Goal: Transaction & Acquisition: Purchase product/service

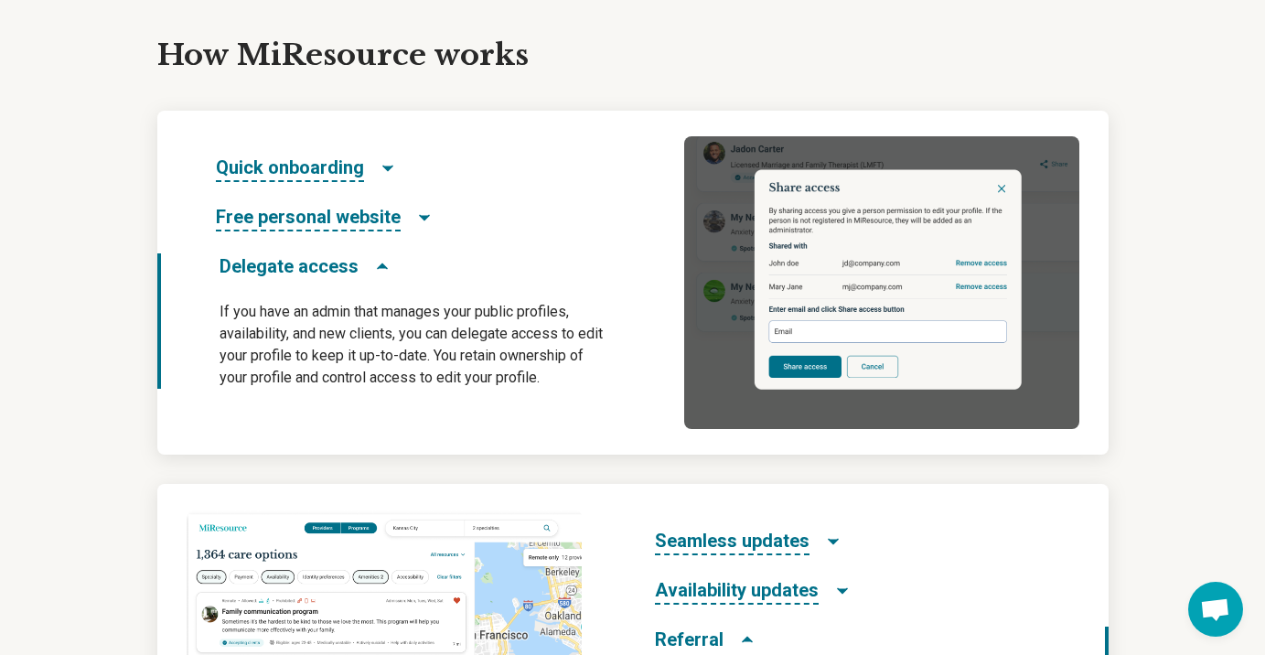
scroll to position [933, 0]
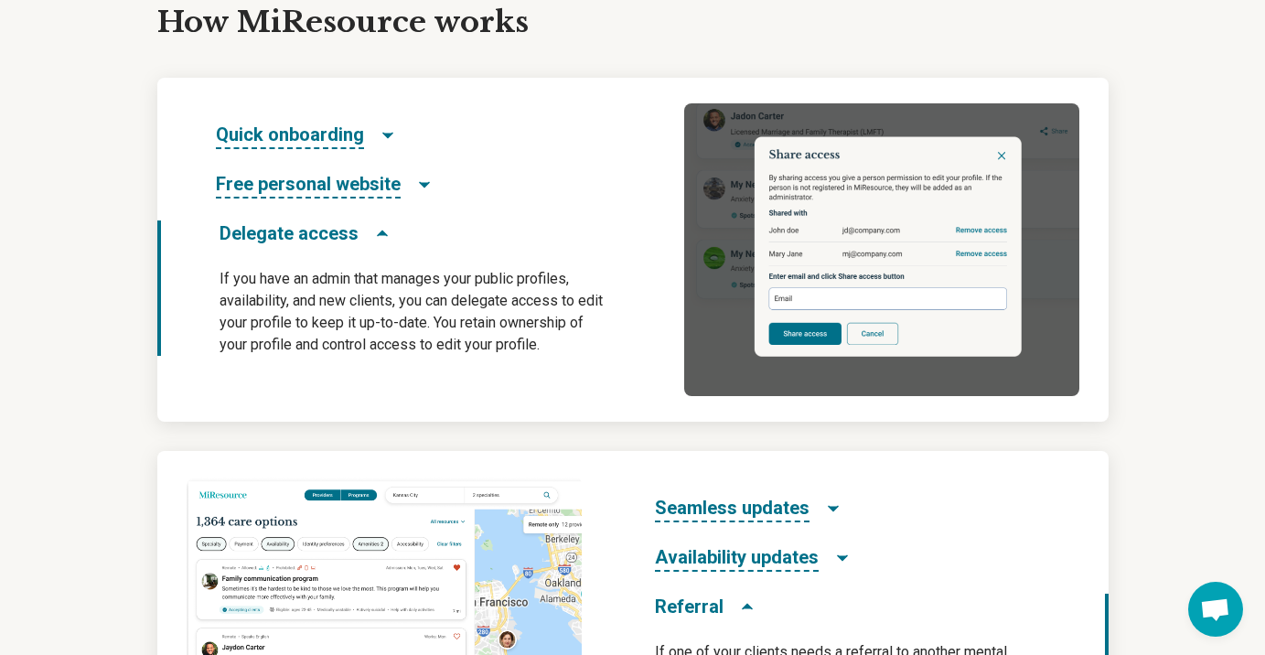
click at [305, 134] on span "Quick onboarding" at bounding box center [290, 135] width 148 height 27
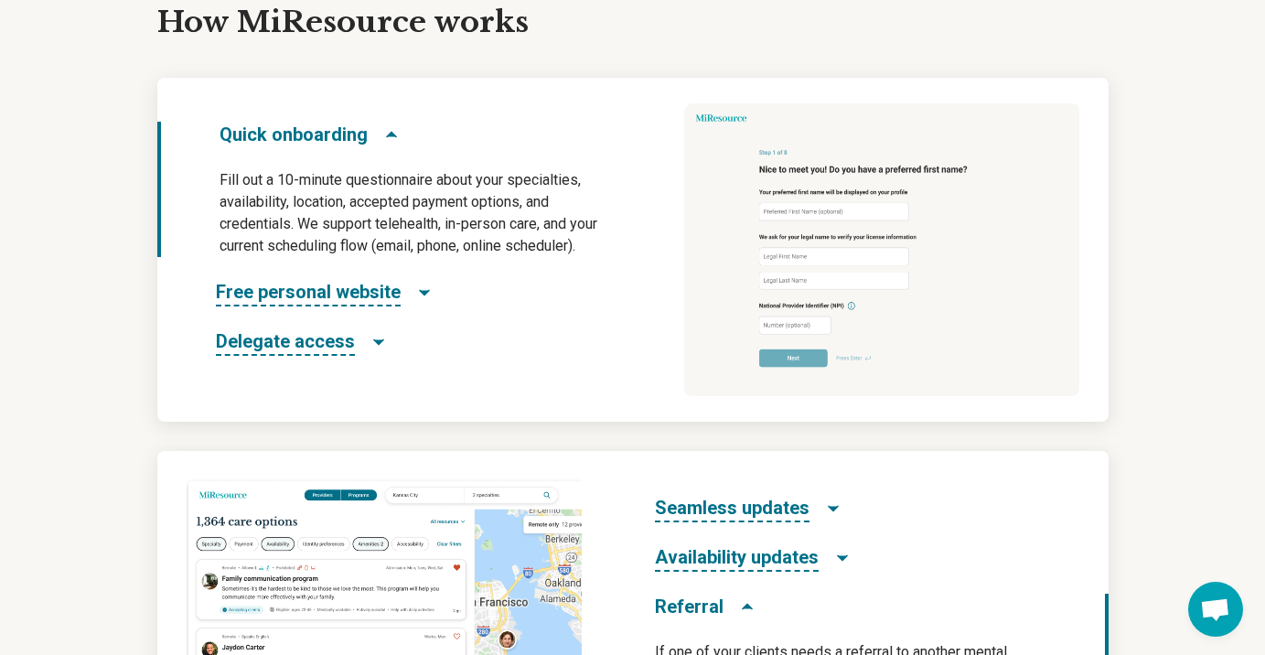
click at [374, 295] on span "Free personal website" at bounding box center [308, 292] width 185 height 27
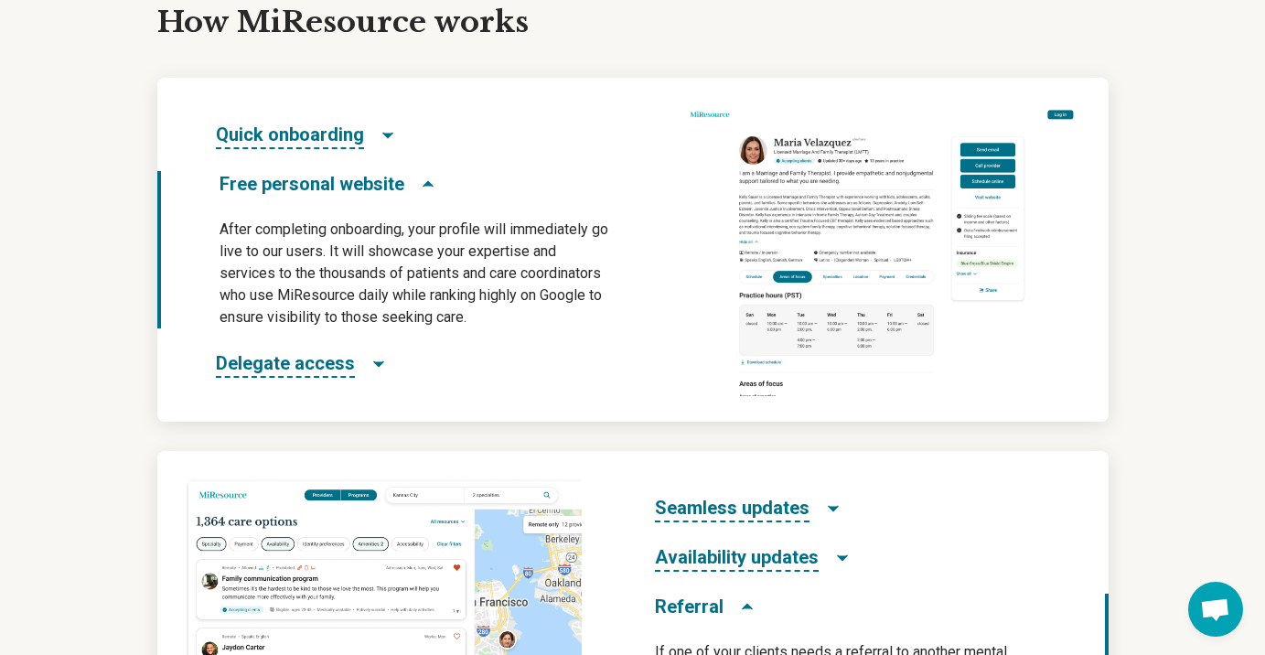
click at [341, 366] on span "Delegate access" at bounding box center [285, 363] width 139 height 27
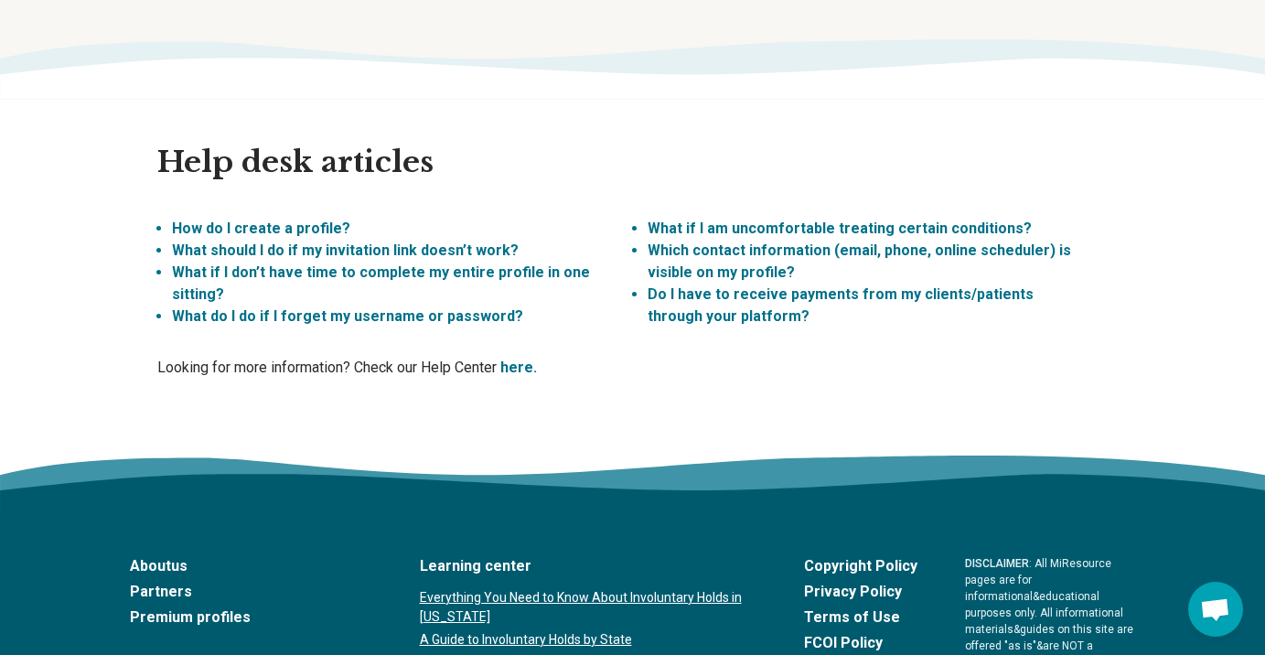
scroll to position [4945, 0]
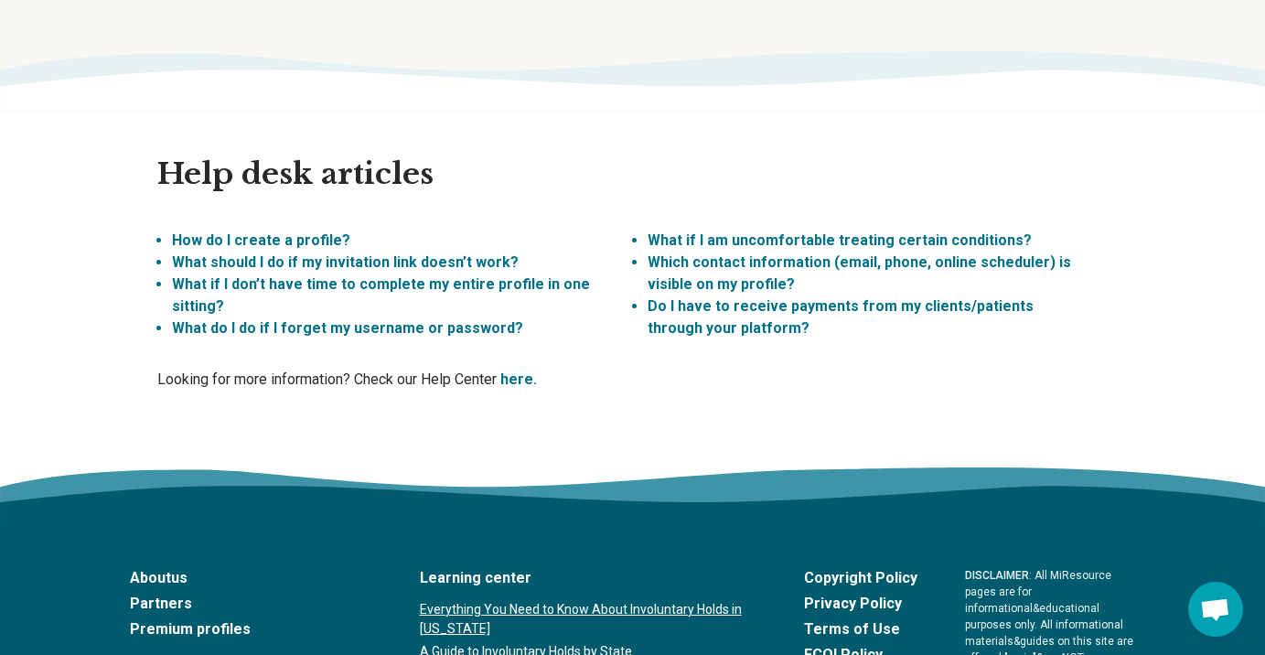
click at [209, 618] on link "Premium profiles" at bounding box center [251, 629] width 242 height 22
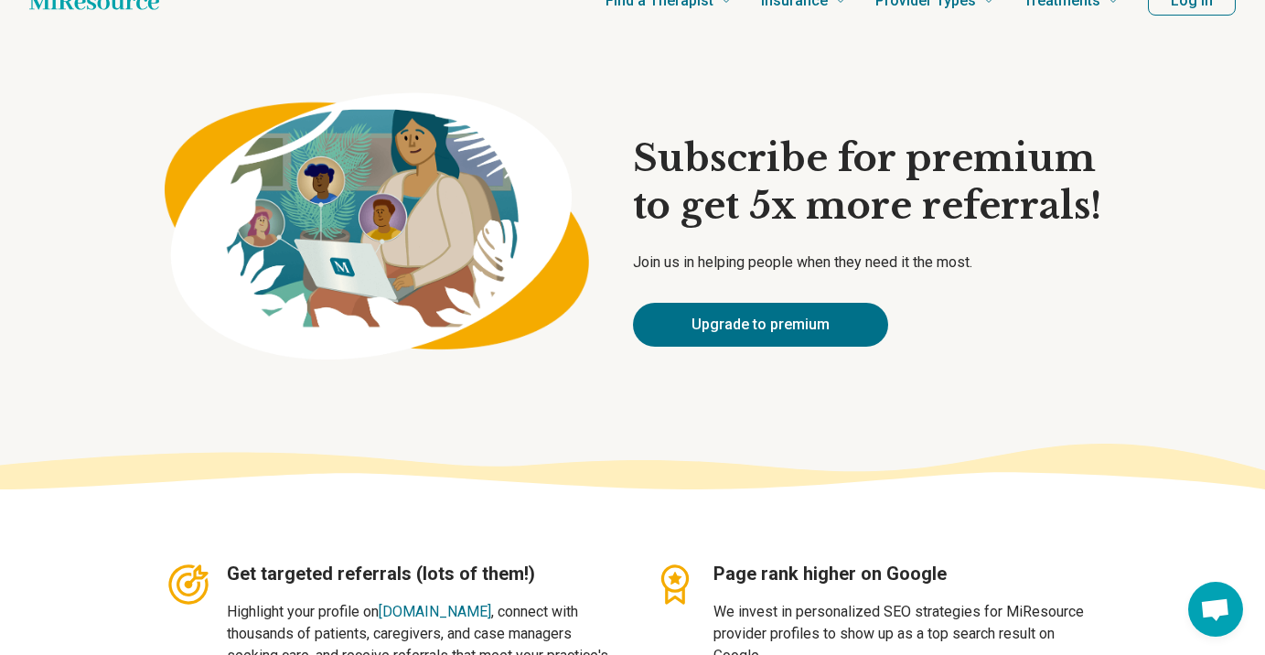
scroll to position [23, 0]
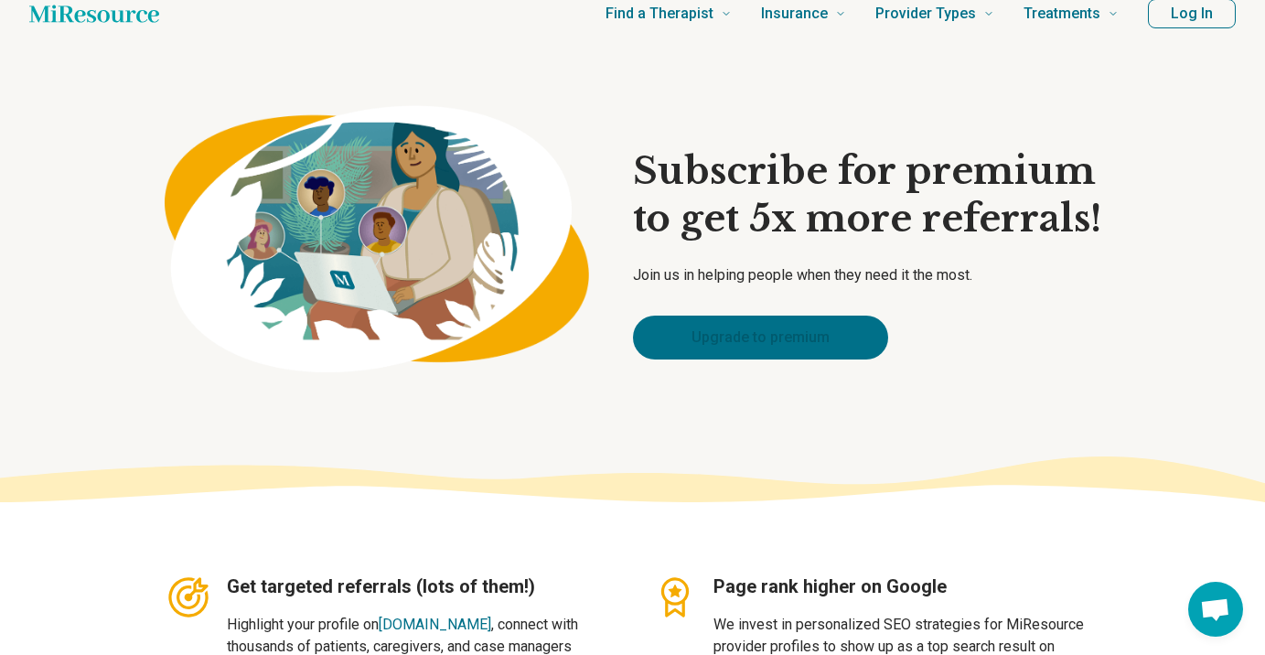
click at [746, 337] on link "Upgrade to premium" at bounding box center [760, 338] width 255 height 44
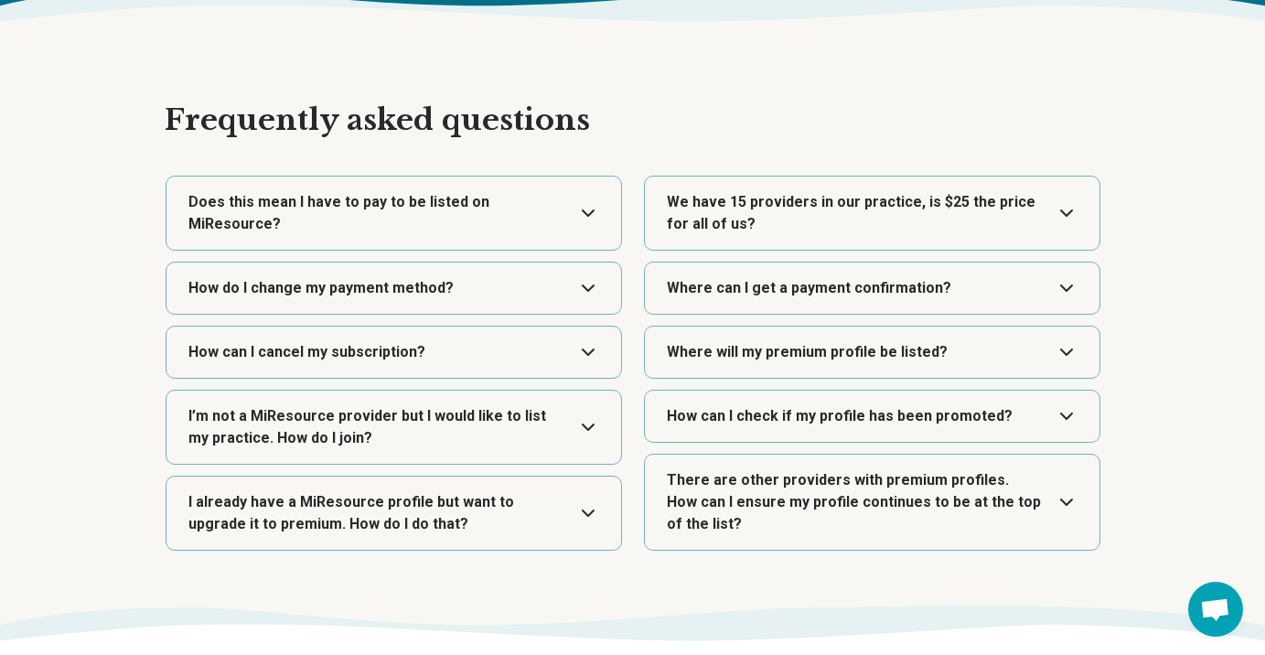
scroll to position [3165, 0]
click at [402, 202] on button "Expand" at bounding box center [394, 212] width 440 height 73
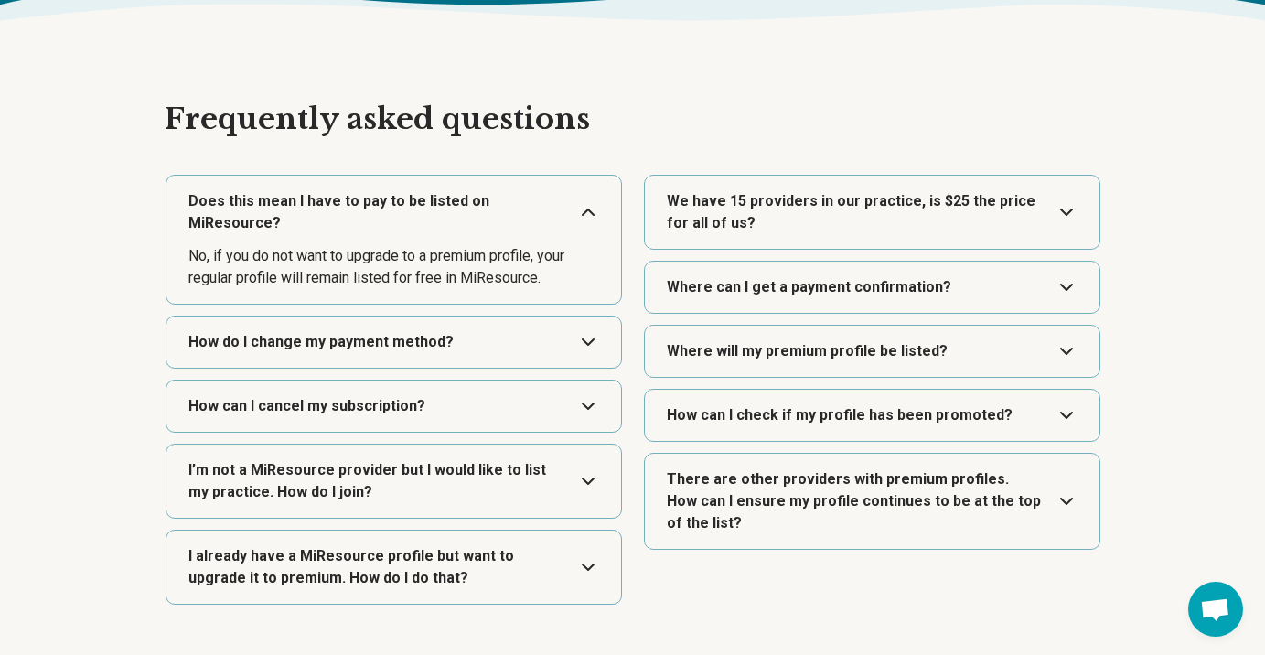
click at [402, 202] on button "Expand" at bounding box center [394, 212] width 440 height 73
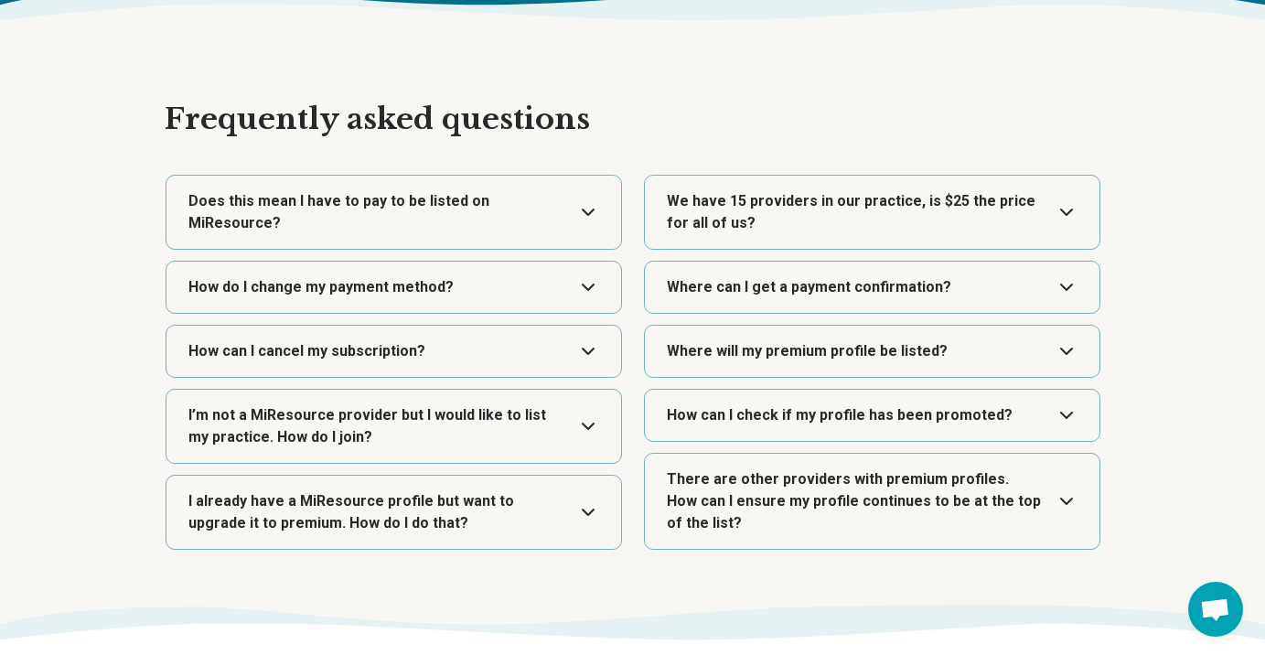
click at [380, 358] on button "Expand" at bounding box center [394, 351] width 440 height 51
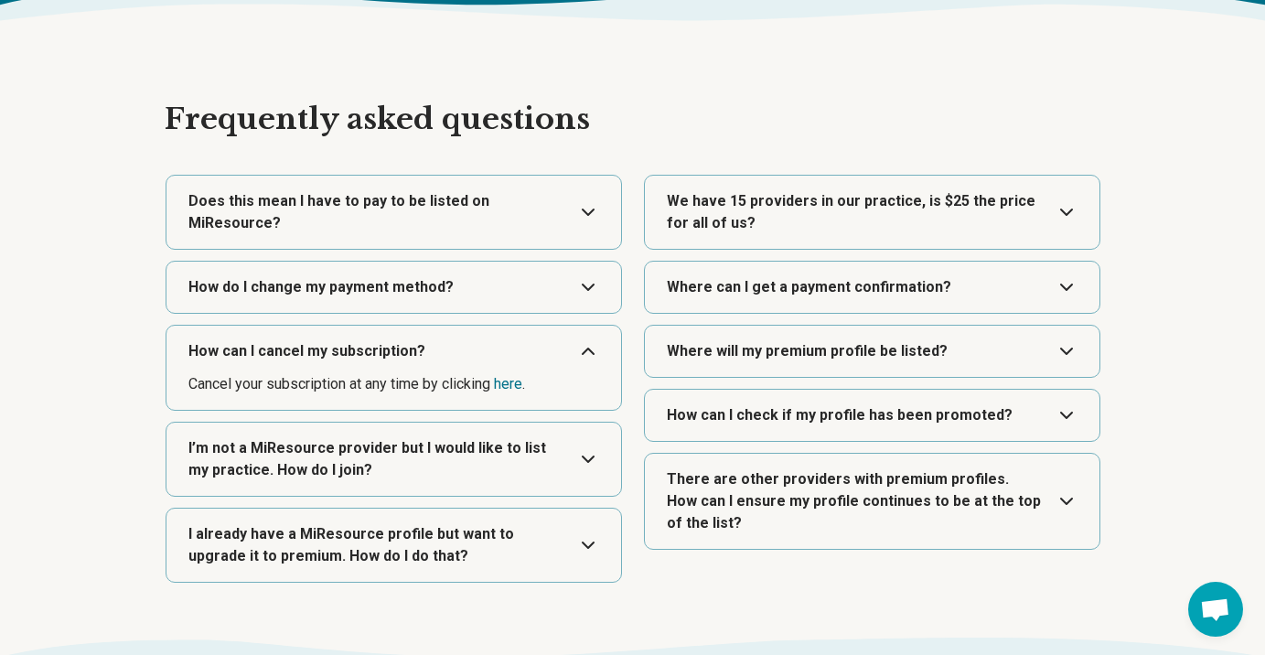
click at [380, 358] on button "Expand" at bounding box center [394, 351] width 440 height 51
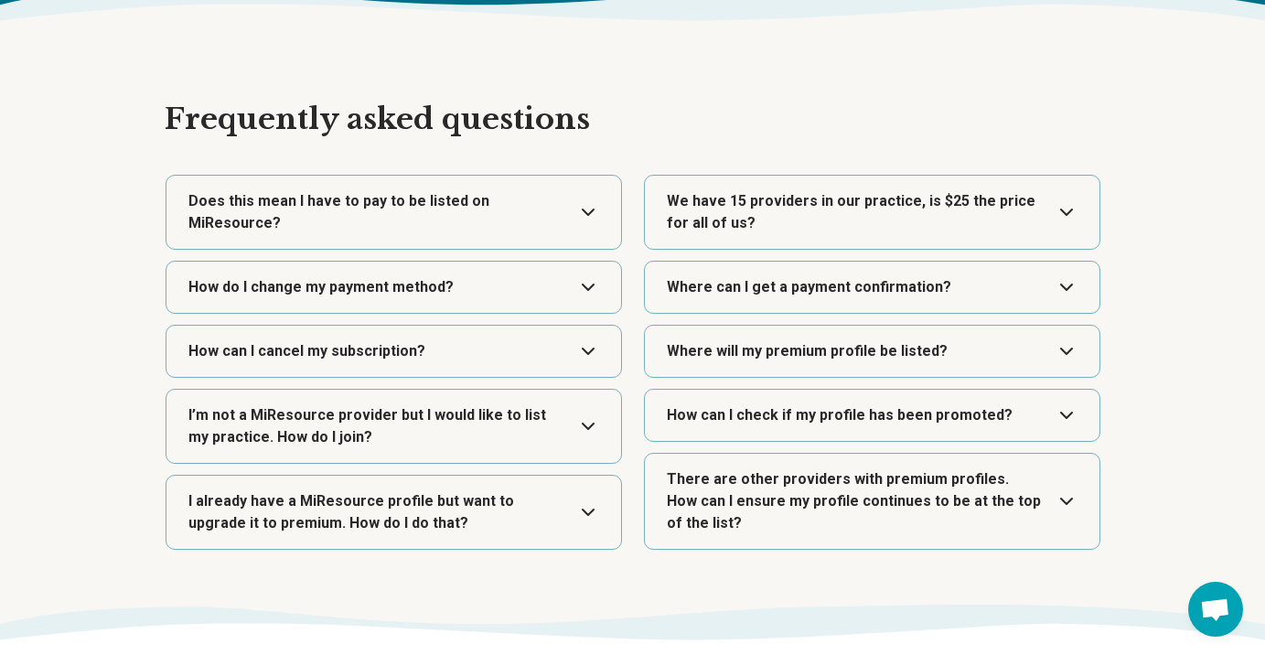
click at [420, 409] on button "Expand" at bounding box center [394, 426] width 440 height 73
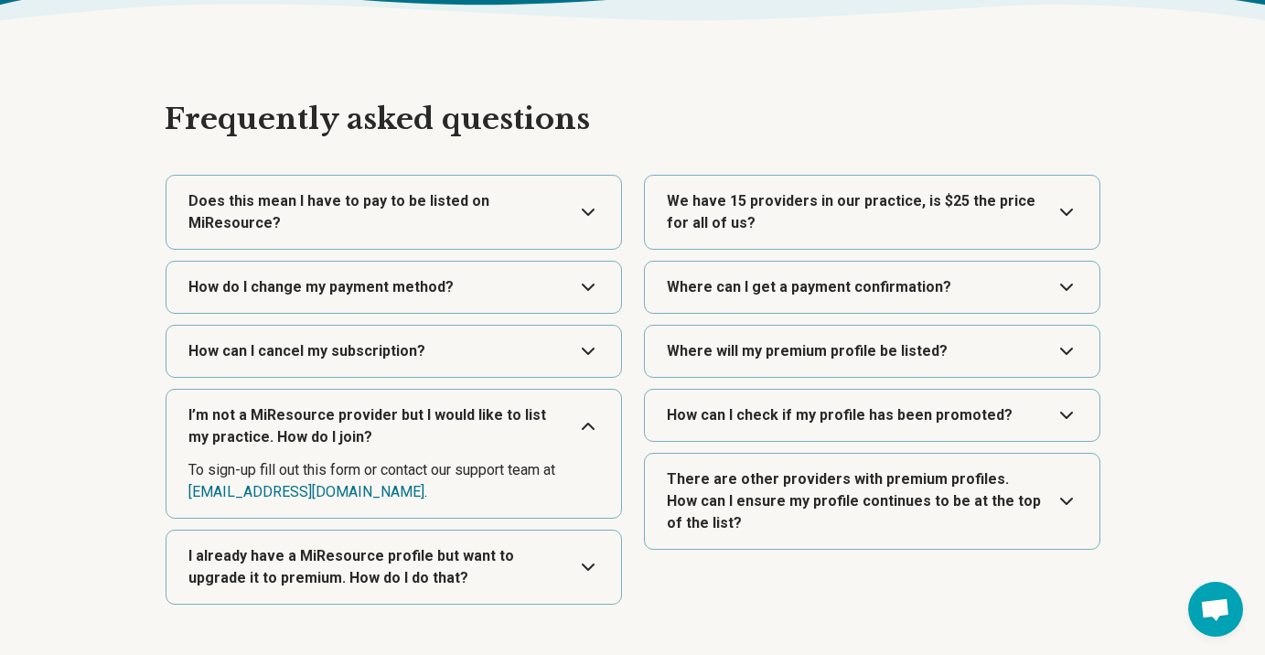
click at [420, 409] on button "Expand" at bounding box center [394, 426] width 440 height 73
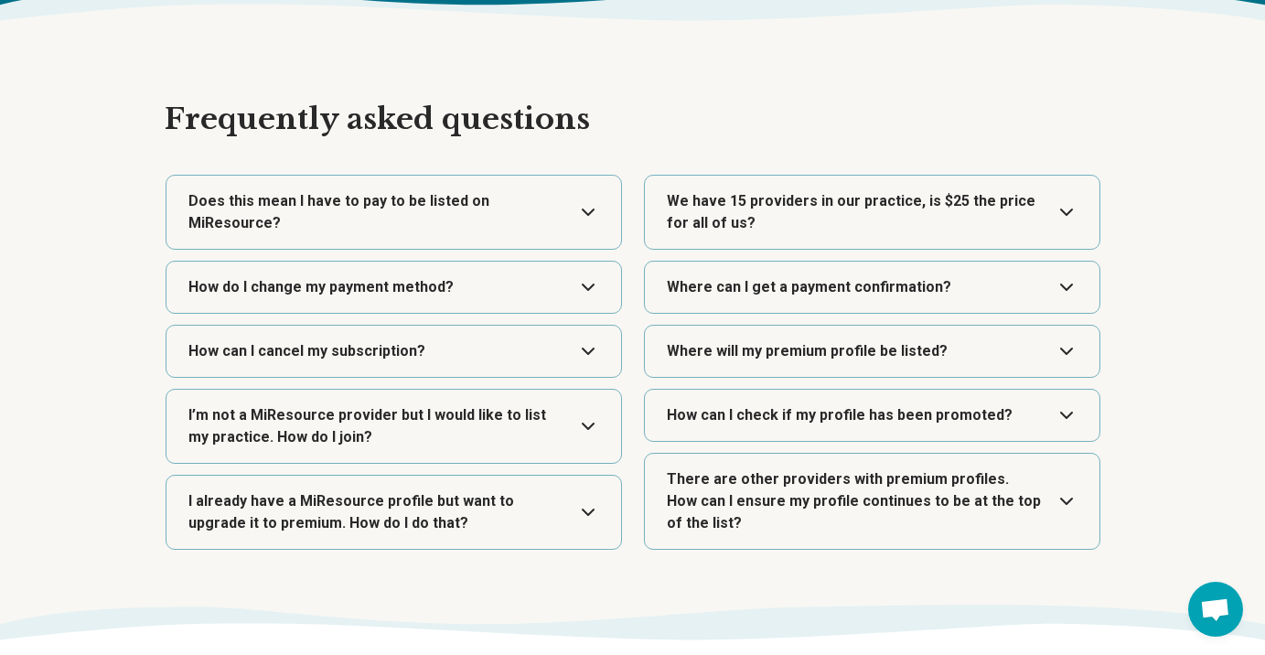
click at [412, 501] on button "Expand" at bounding box center [394, 512] width 440 height 73
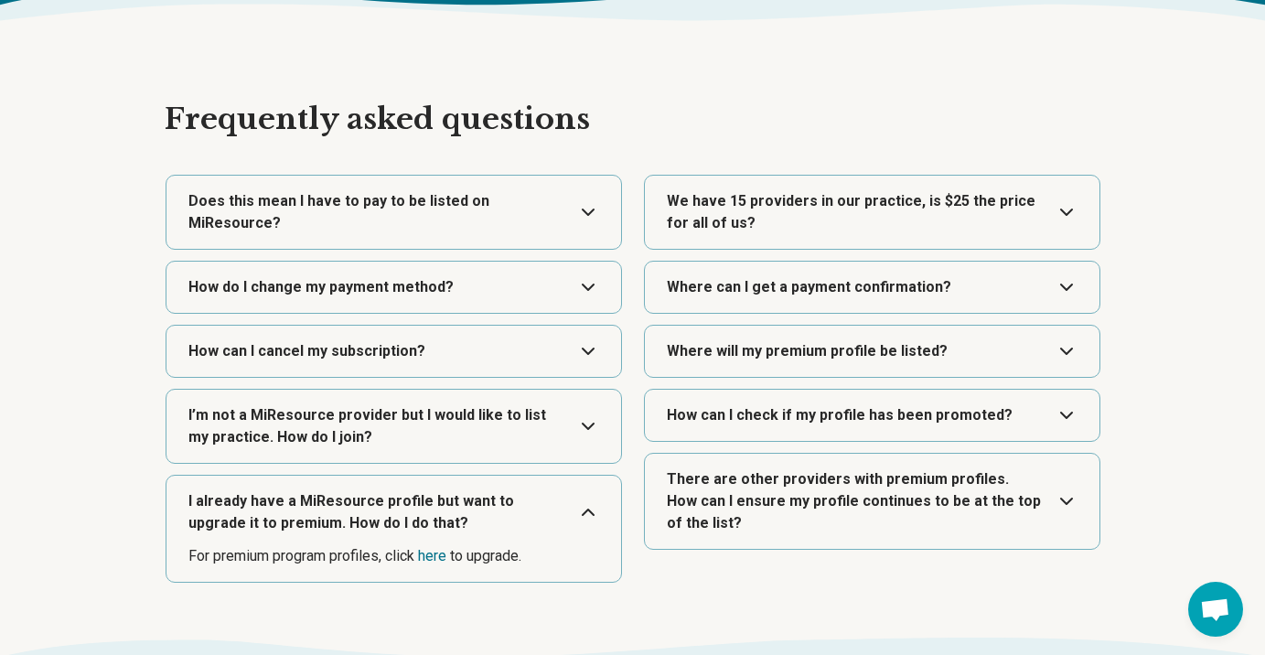
click at [412, 501] on button "Expand" at bounding box center [394, 512] width 440 height 73
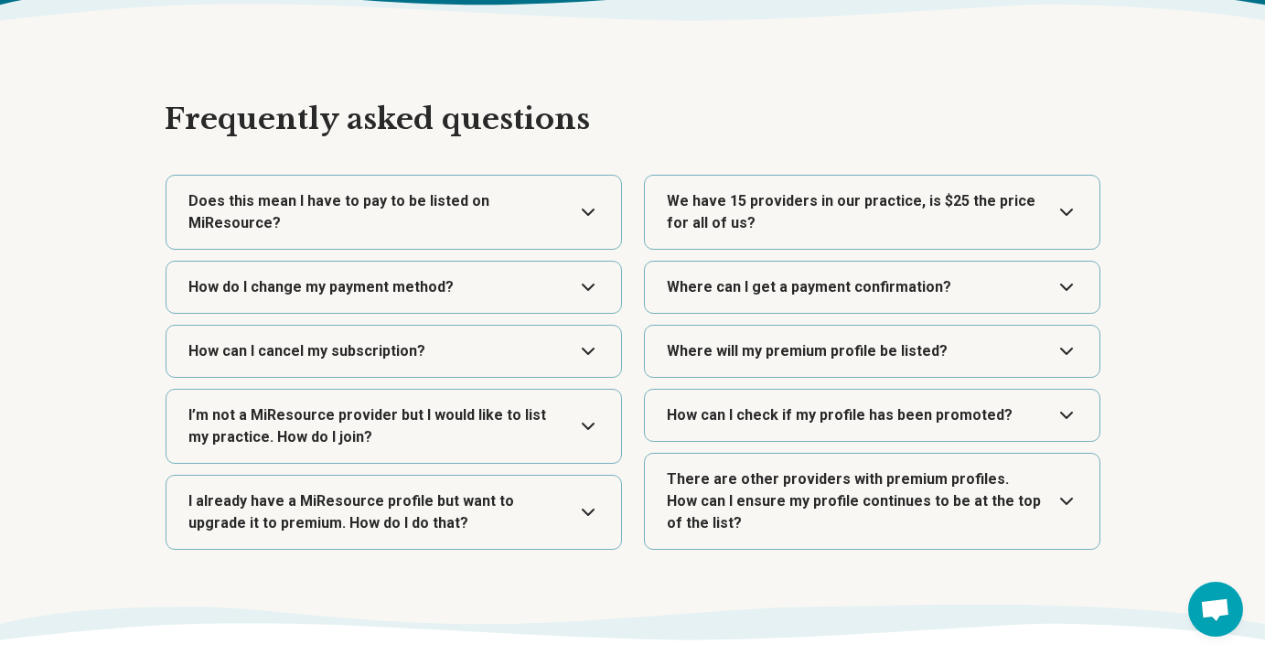
click at [706, 194] on button "Expand" at bounding box center [872, 212] width 440 height 73
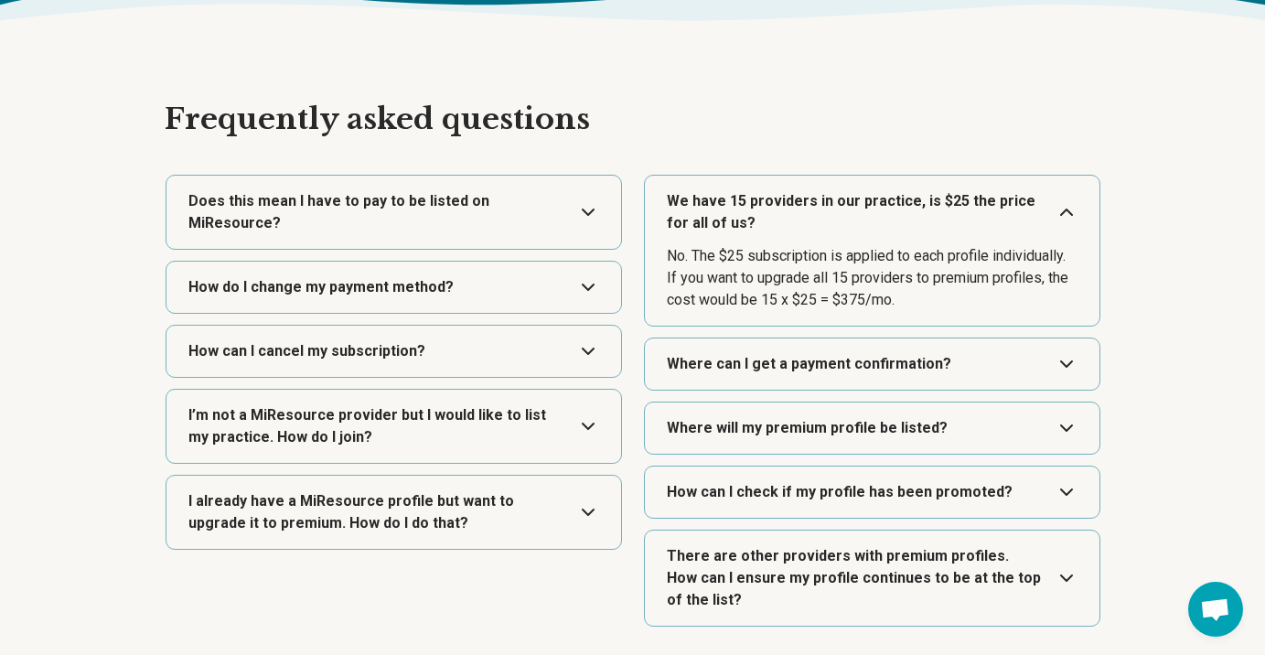
click at [706, 194] on button "Expand" at bounding box center [872, 212] width 440 height 73
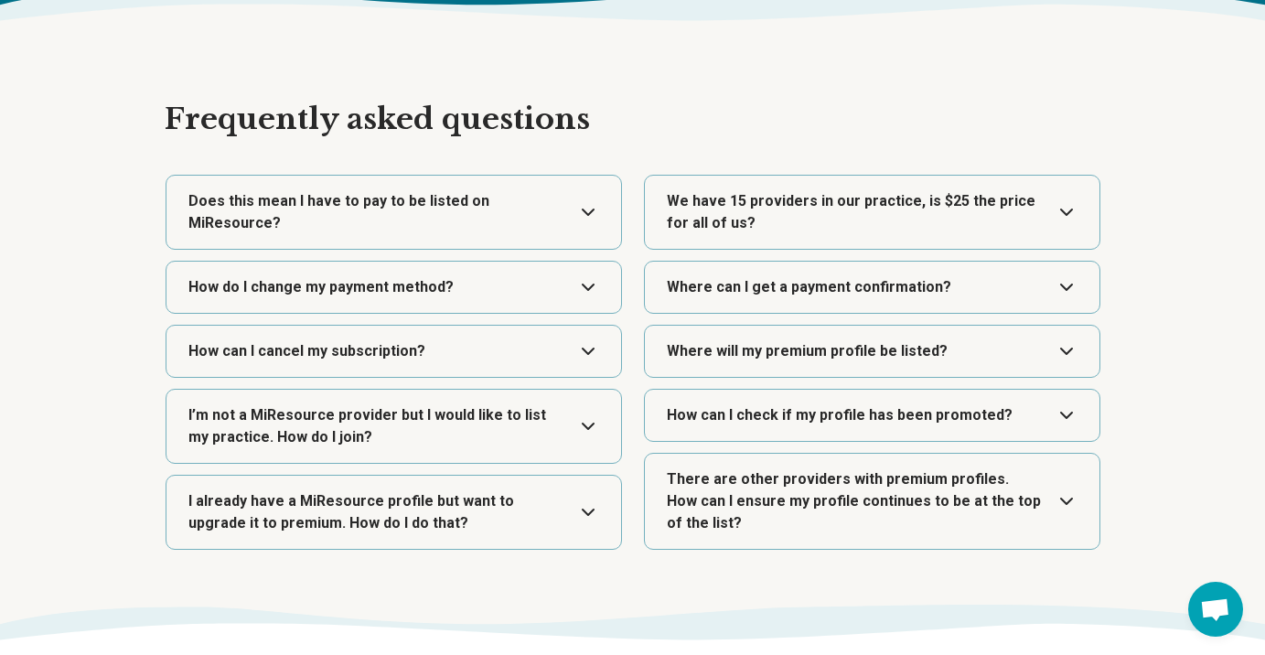
click at [737, 289] on button "Expand" at bounding box center [872, 287] width 440 height 51
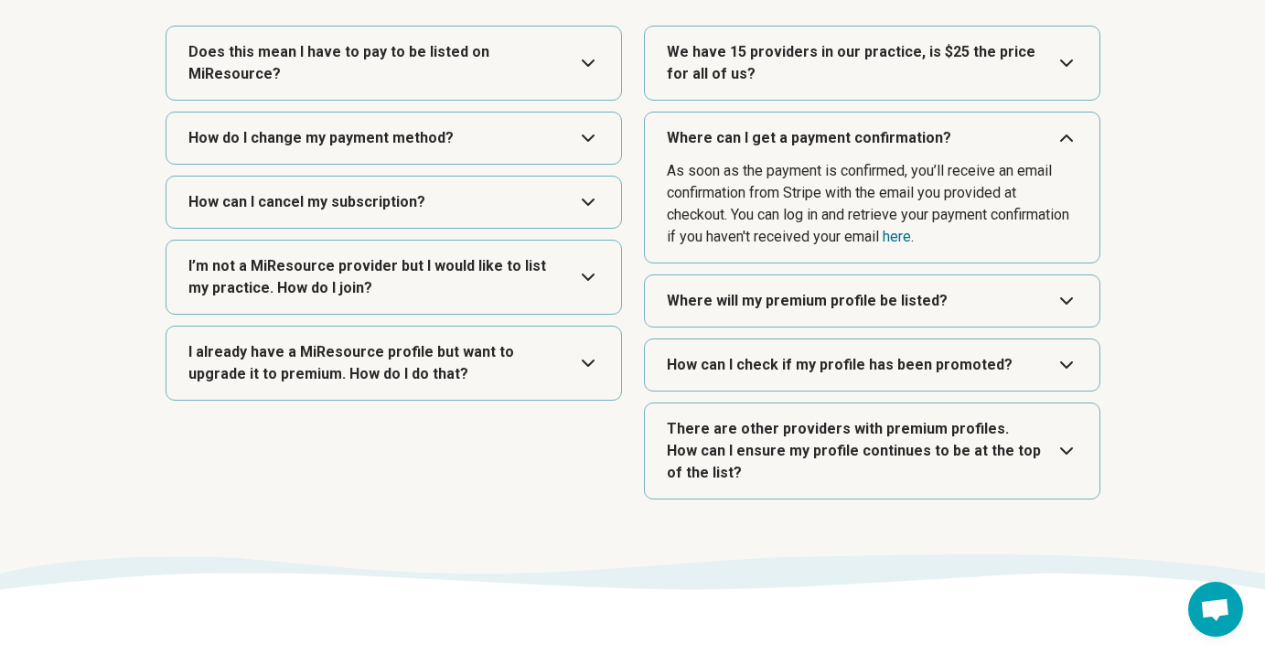
scroll to position [3315, 0]
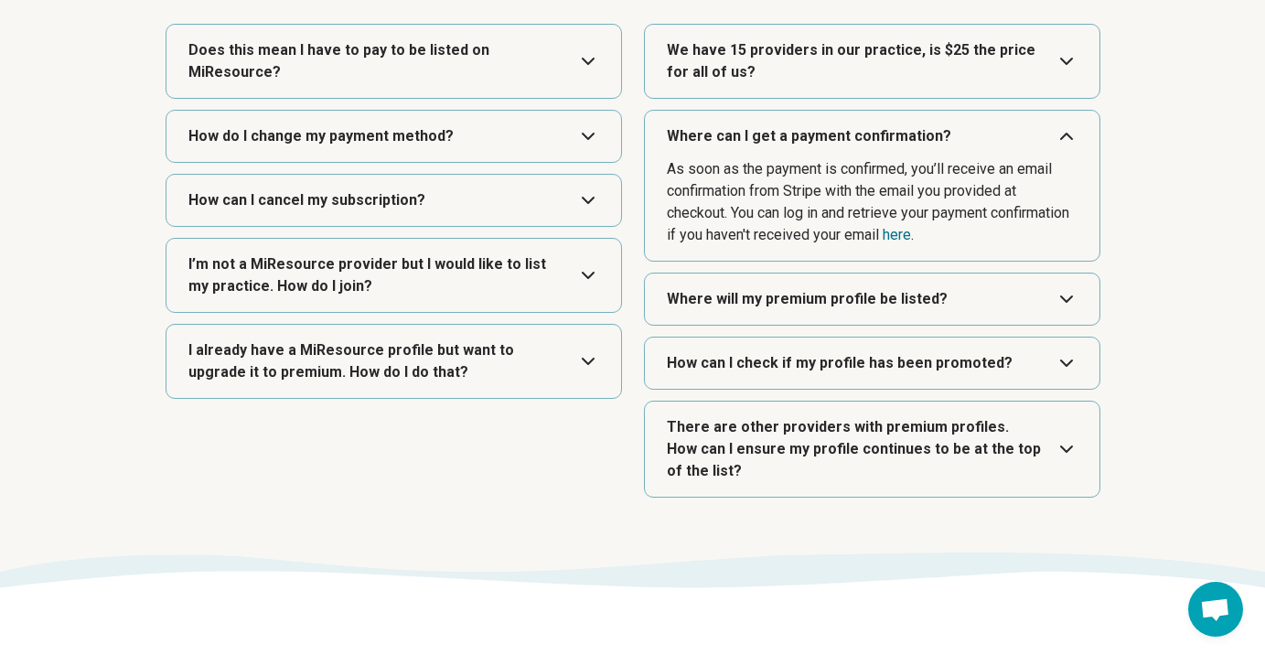
click at [1059, 448] on button "Expand" at bounding box center [872, 449] width 440 height 95
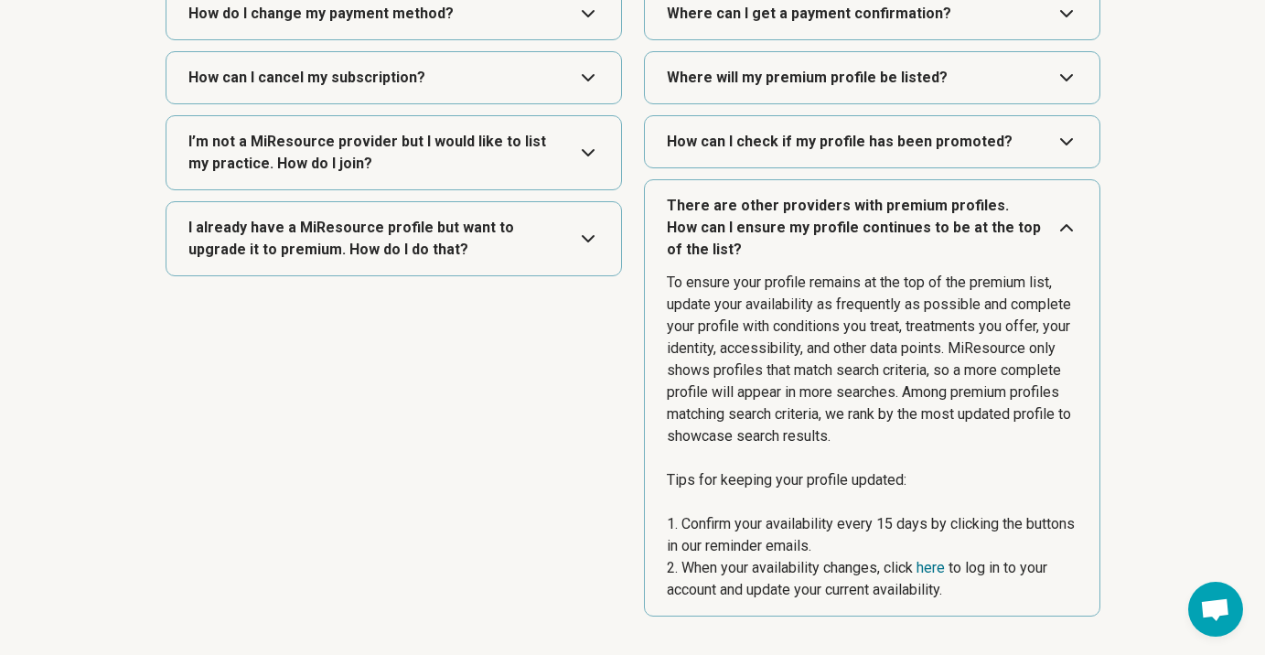
scroll to position [3437, 0]
click at [1071, 136] on button "Expand" at bounding box center [872, 142] width 440 height 51
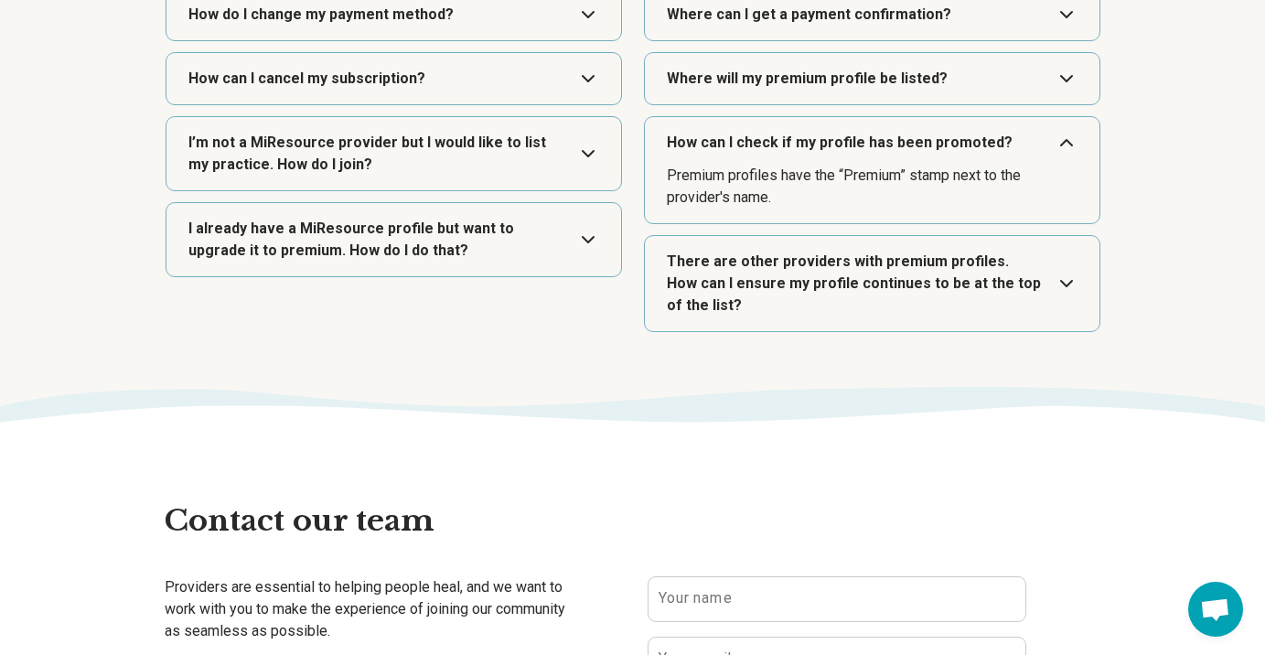
click at [1071, 136] on button "Expand" at bounding box center [872, 142] width 440 height 51
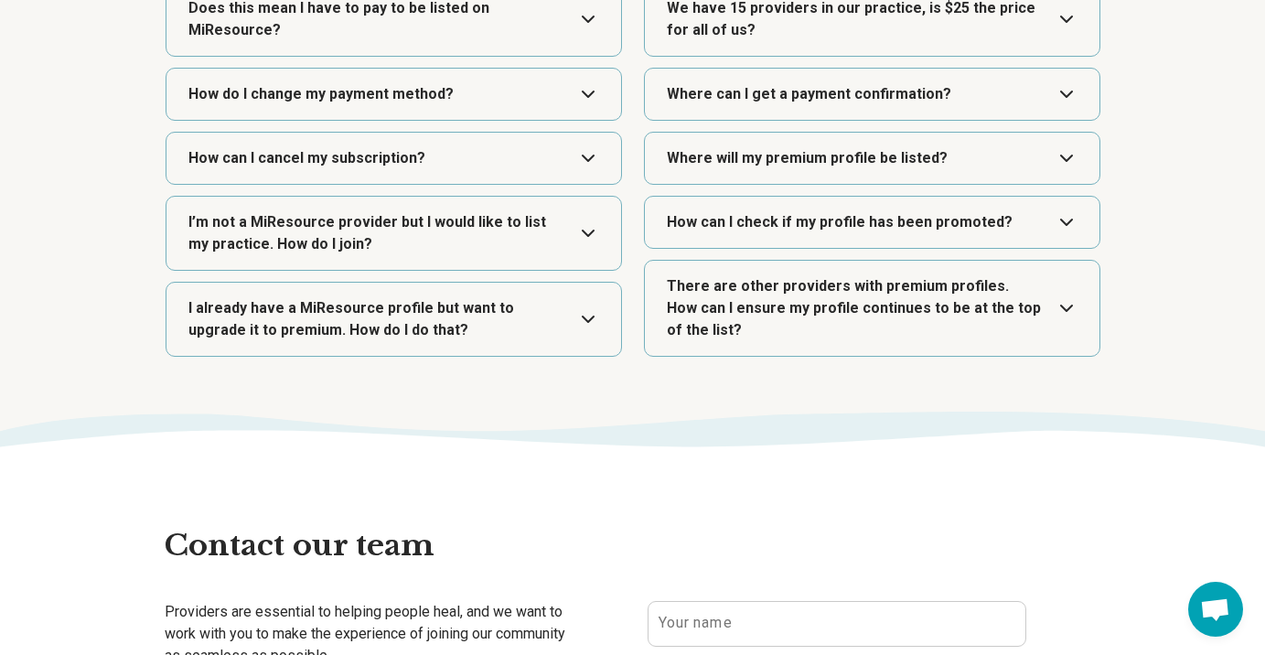
scroll to position [3354, 0]
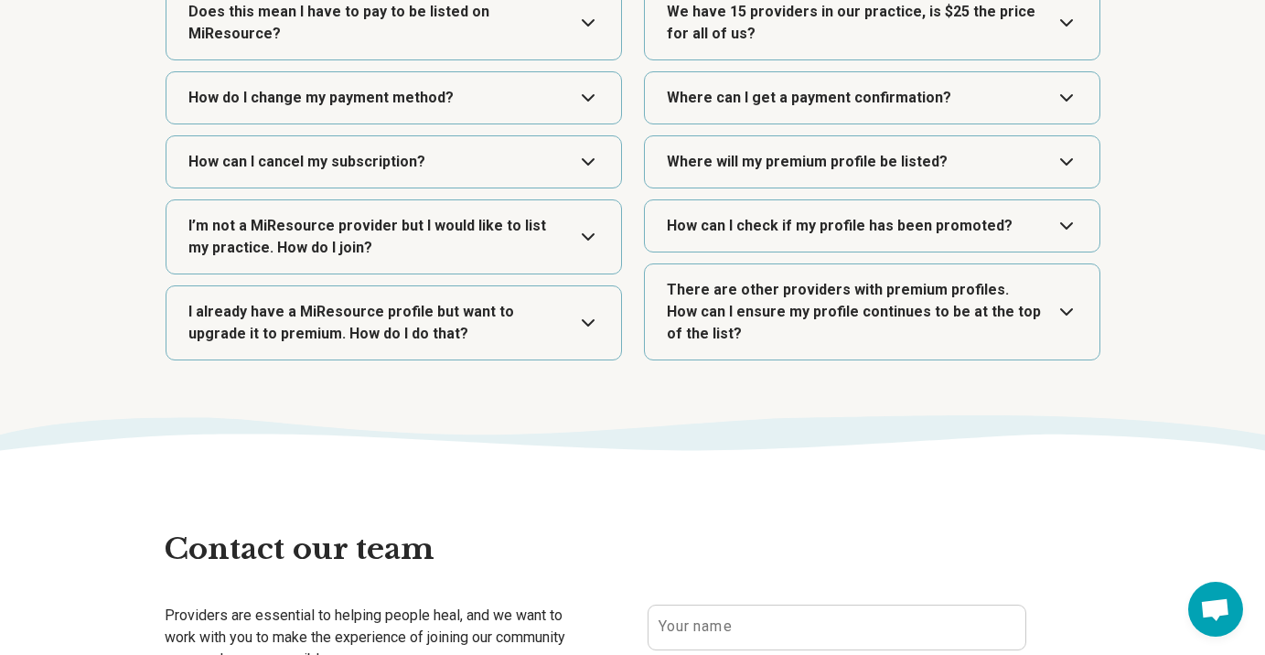
click at [1072, 163] on button "Expand" at bounding box center [872, 161] width 440 height 51
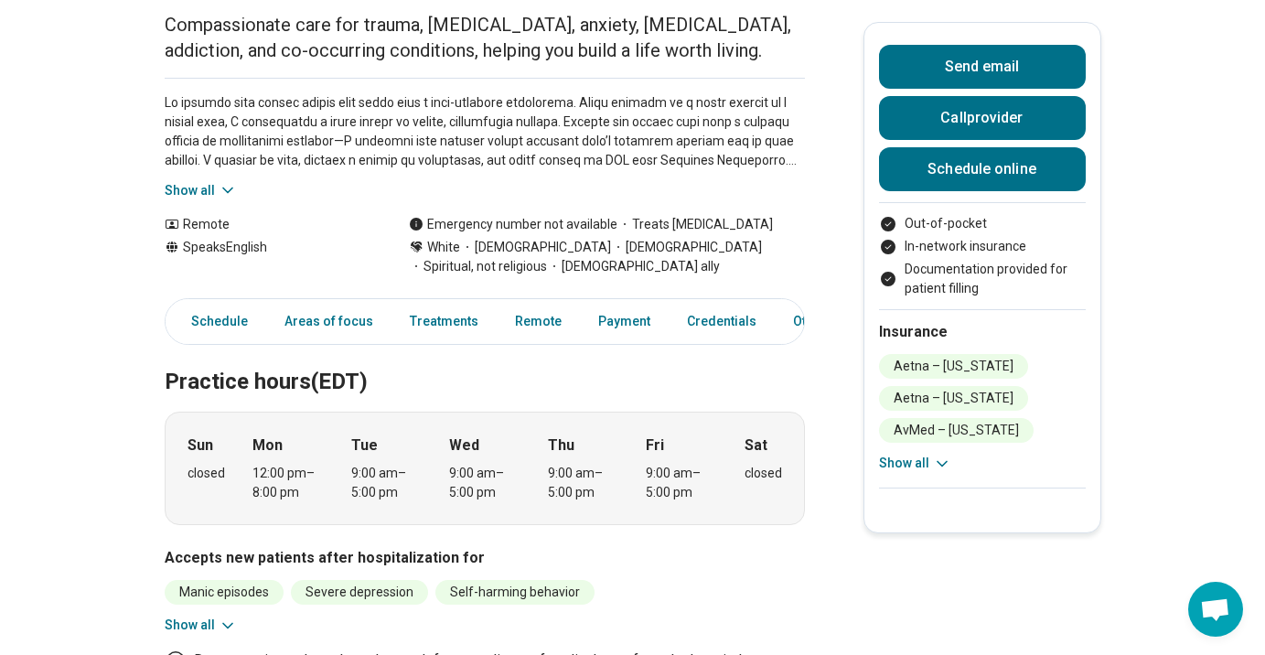
scroll to position [303, 0]
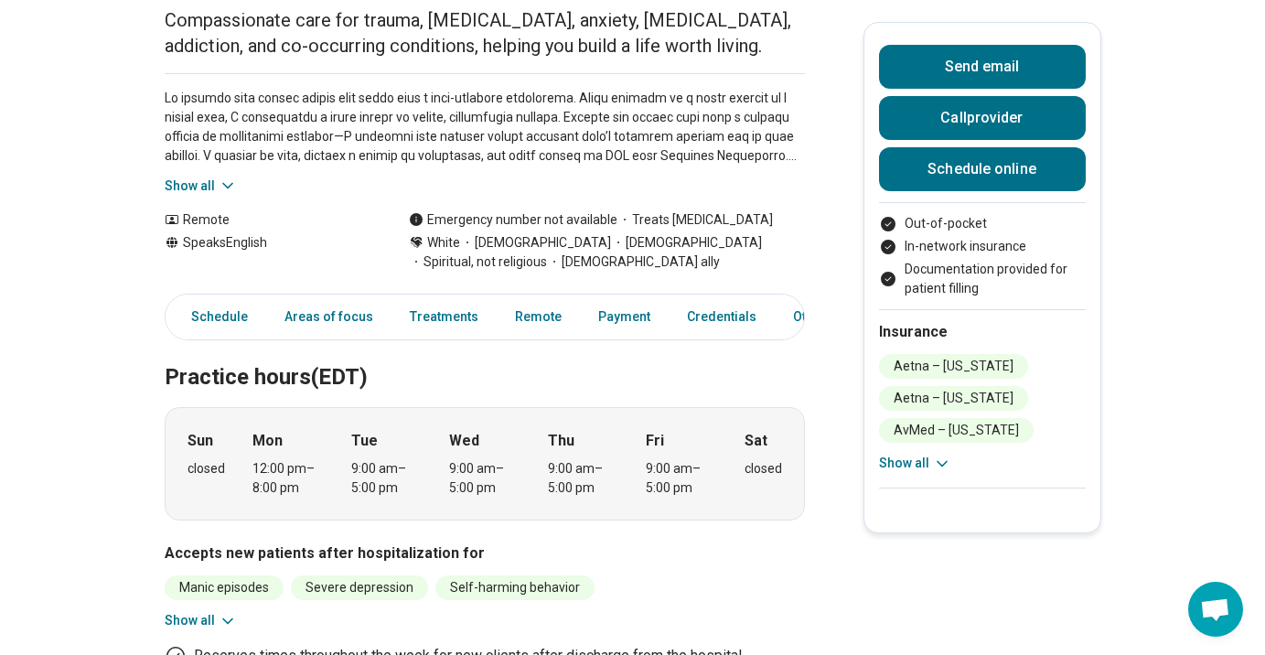
click at [221, 612] on icon at bounding box center [228, 621] width 18 height 18
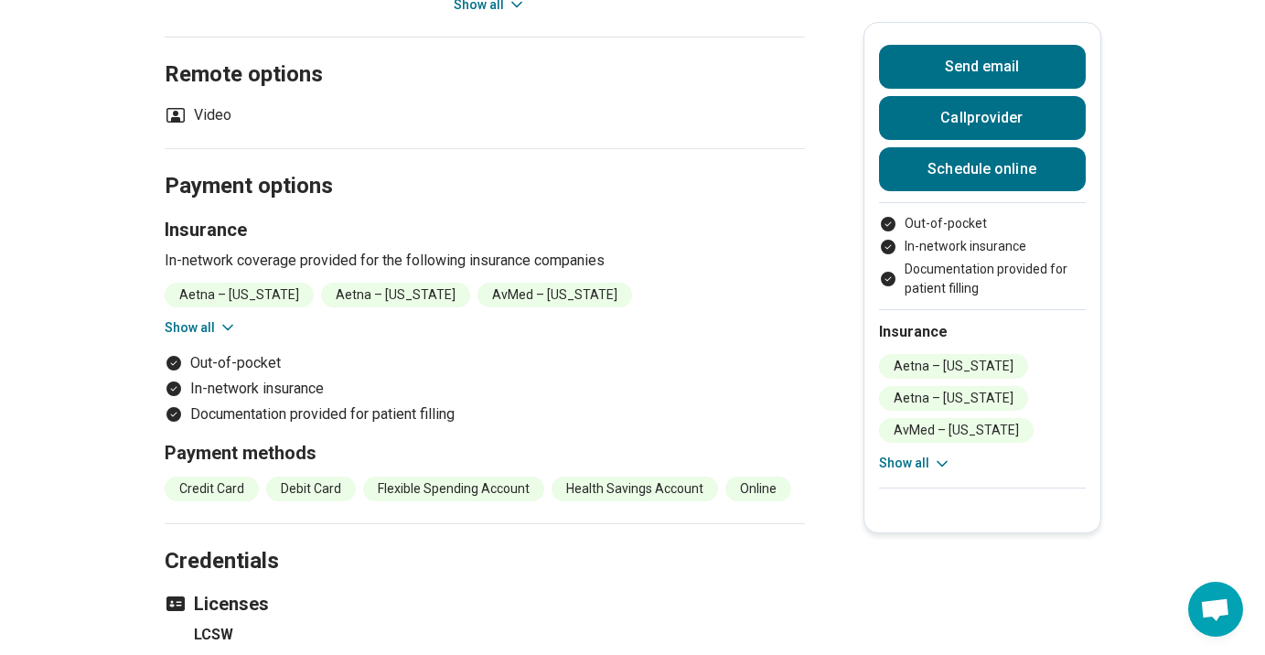
scroll to position [1573, 0]
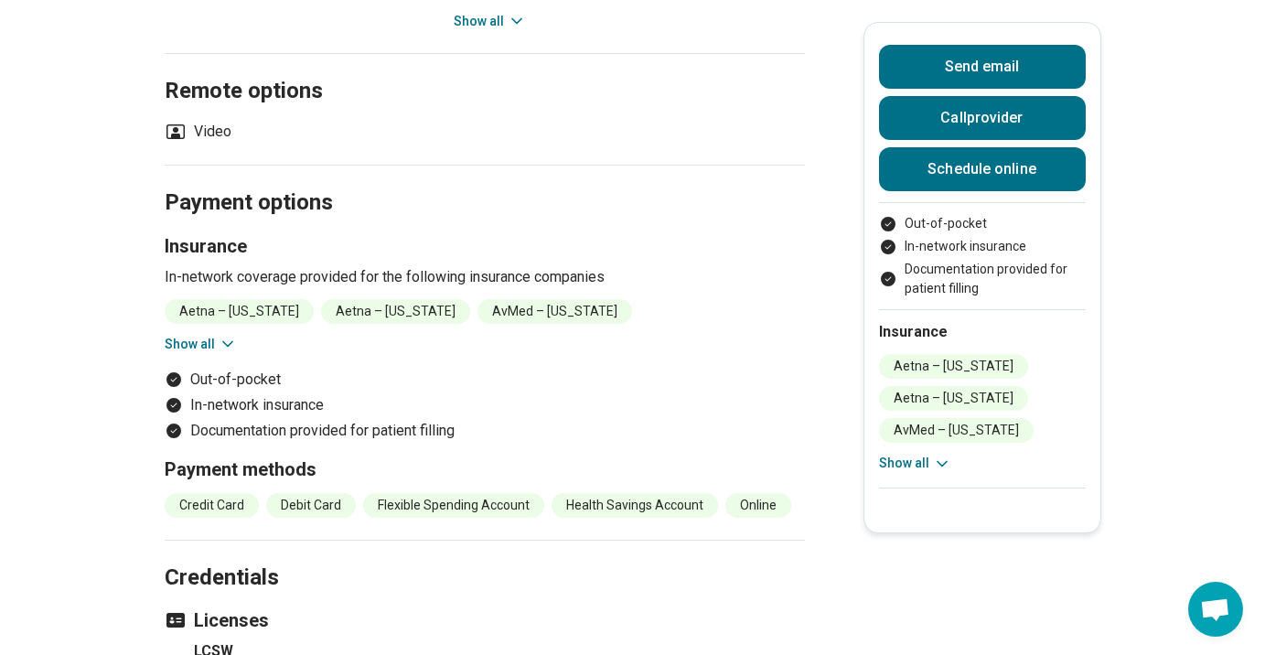
click at [225, 335] on icon at bounding box center [228, 344] width 18 height 18
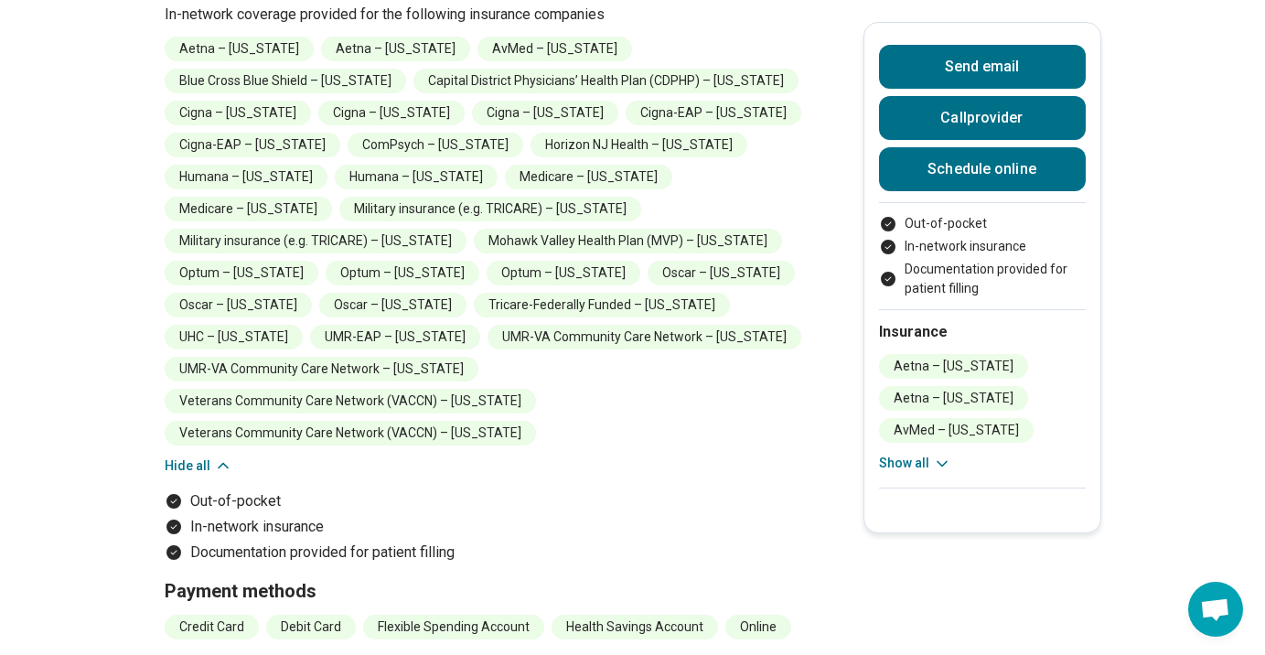
scroll to position [1838, 0]
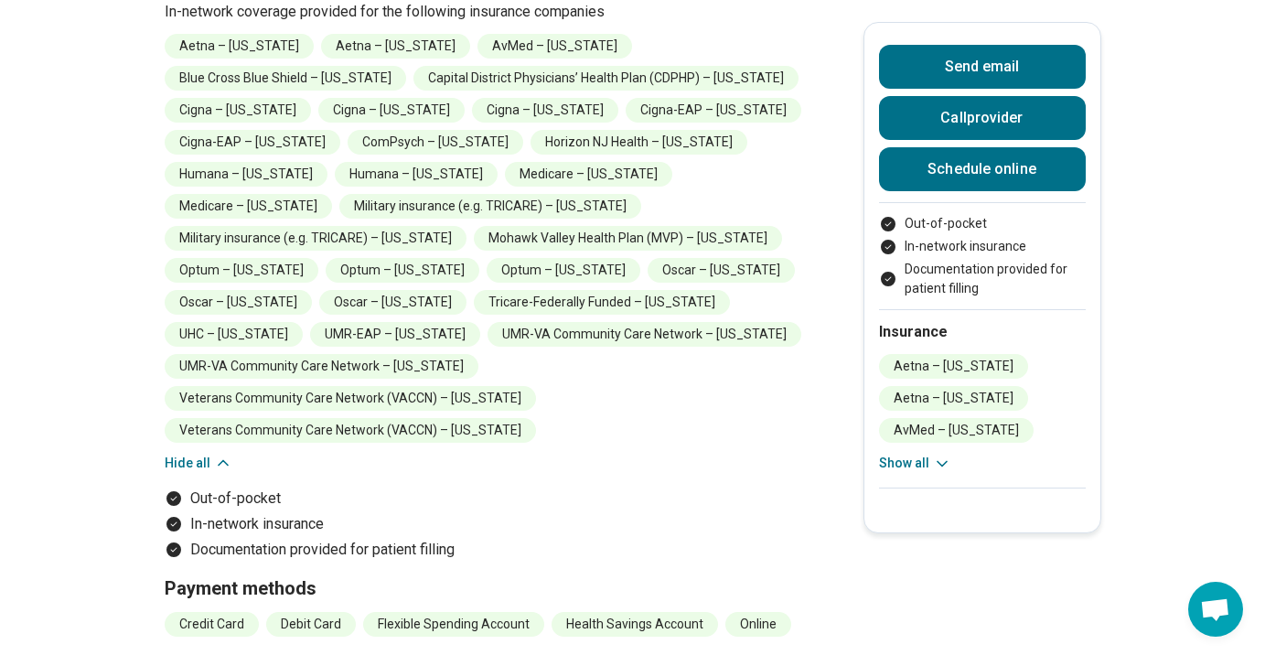
click at [936, 466] on icon at bounding box center [942, 464] width 18 height 18
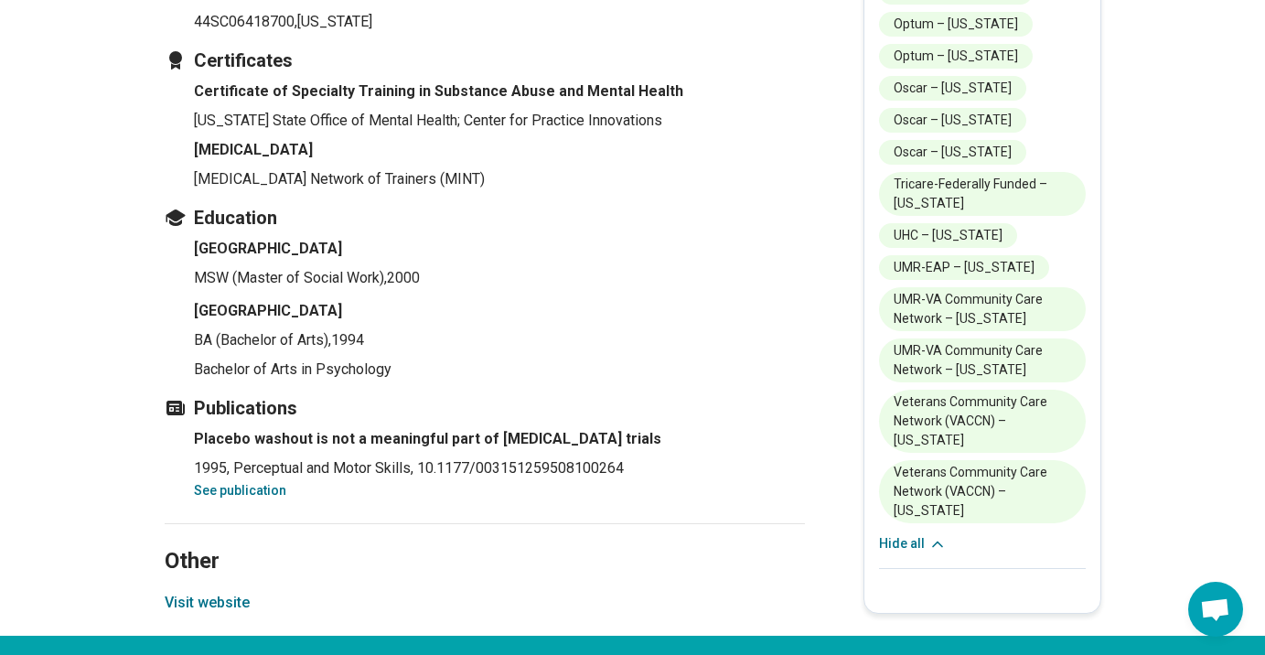
scroll to position [2732, 0]
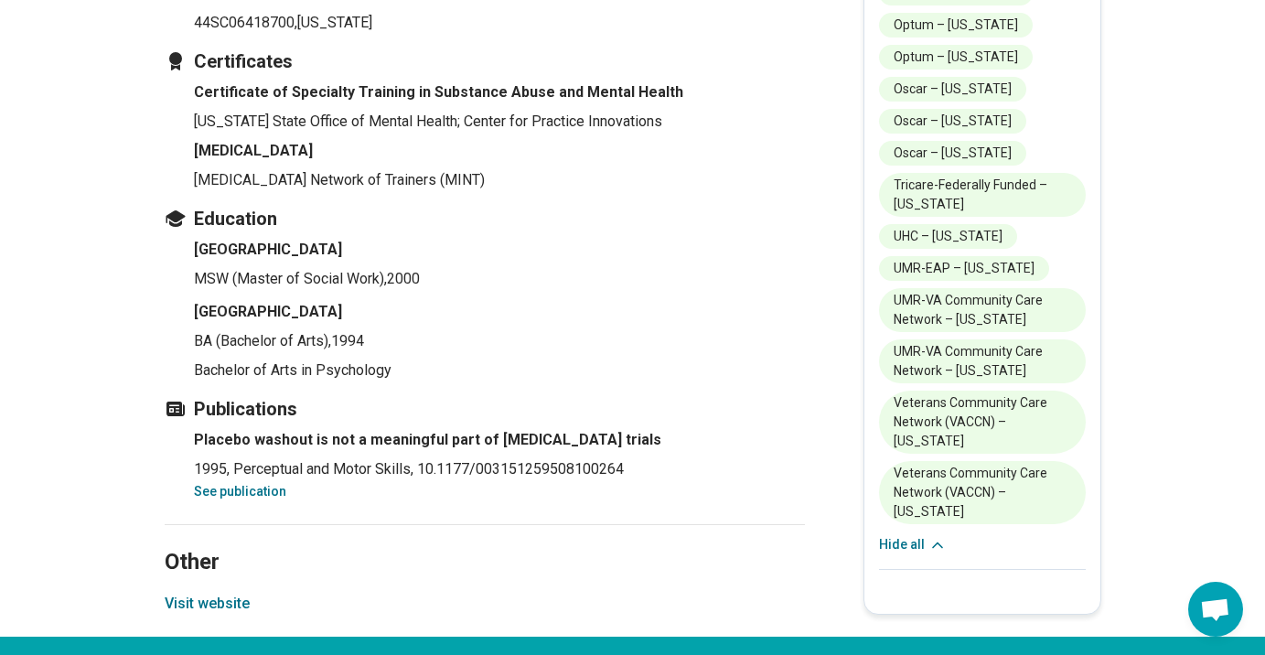
click at [203, 593] on button "Visit website" at bounding box center [207, 604] width 85 height 22
